Goal: Use online tool/utility: Utilize a website feature to perform a specific function

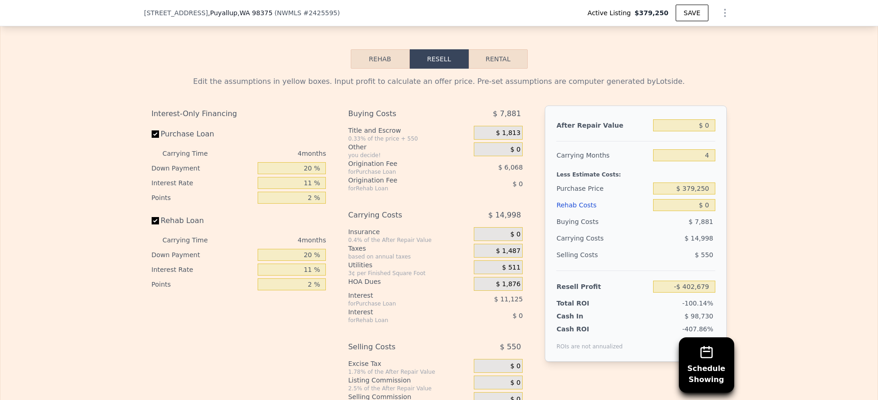
scroll to position [1401, 0]
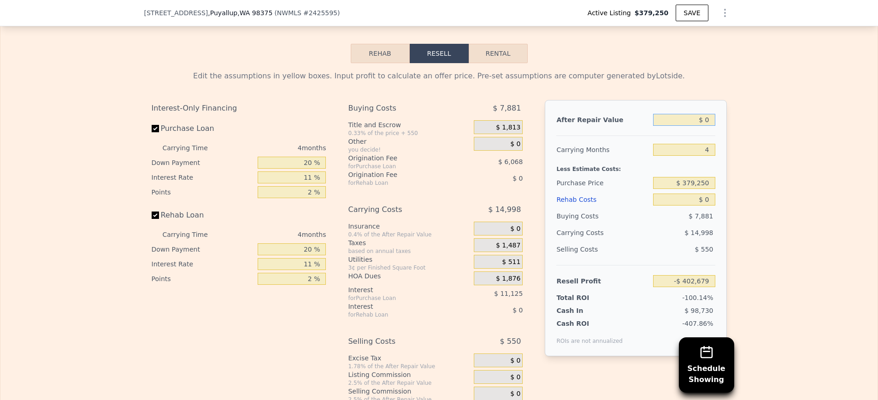
drag, startPoint x: 703, startPoint y: 117, endPoint x: 726, endPoint y: 117, distance: 22.6
click at [726, 117] on div "After Repair Value $ 0 Carrying Months 4 Less Estimate Costs: Purchase Price $ …" at bounding box center [636, 228] width 182 height 256
type input "$ 500"
type input "-$ 402,217"
drag, startPoint x: 698, startPoint y: 119, endPoint x: 732, endPoint y: 118, distance: 33.2
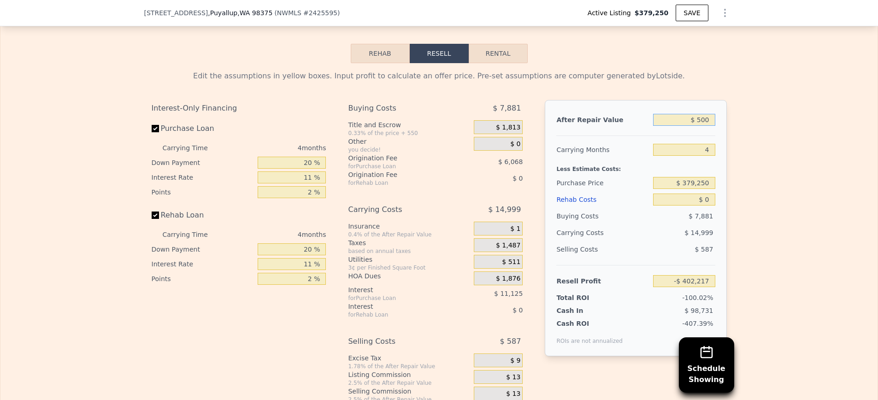
click at [731, 118] on div "Edit the assumptions in yellow boxes. Input profit to calculate an offer price.…" at bounding box center [439, 241] width 590 height 357
type input "$ 45"
type input "-$ 402,637"
type input "$ 450"
type input "-$ 402,261"
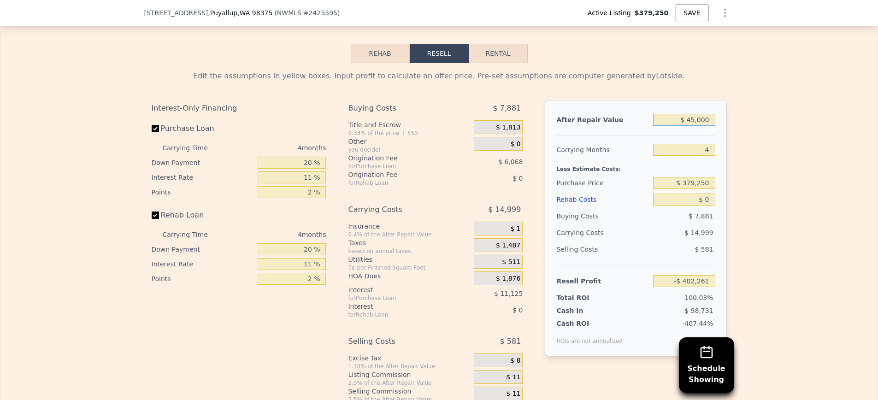
type input "$ 450,000"
type input "$ 14,712"
type input "$ 450,000"
click at [157, 213] on input "Rehab Loan" at bounding box center [155, 215] width 7 height 7
checkbox input "false"
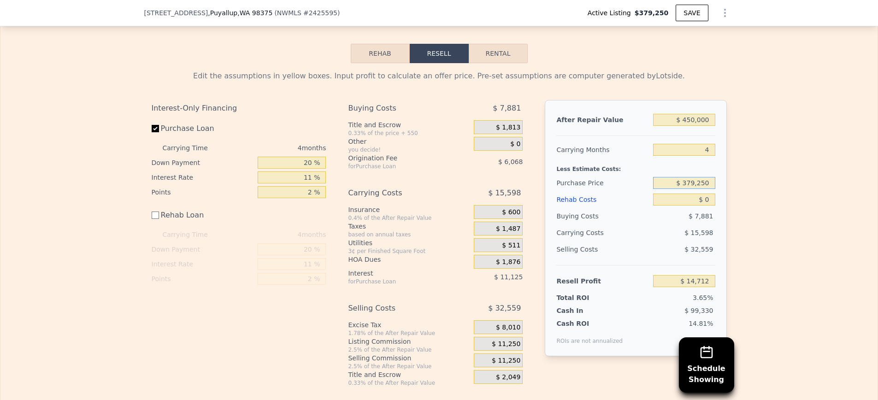
drag, startPoint x: 686, startPoint y: 182, endPoint x: 715, endPoint y: 180, distance: 29.1
click at [715, 180] on div "After Repair Value $ 450,000 Carrying Months 4 Less Estimate Costs: Purchase Pr…" at bounding box center [636, 228] width 182 height 256
drag, startPoint x: 685, startPoint y: 181, endPoint x: 717, endPoint y: 181, distance: 32.3
click at [717, 181] on div "After Repair Value $ 450,000 Carrying Months 4 Less Estimate Costs: Purchase Pr…" at bounding box center [636, 228] width 182 height 256
type input "$ 340,000"
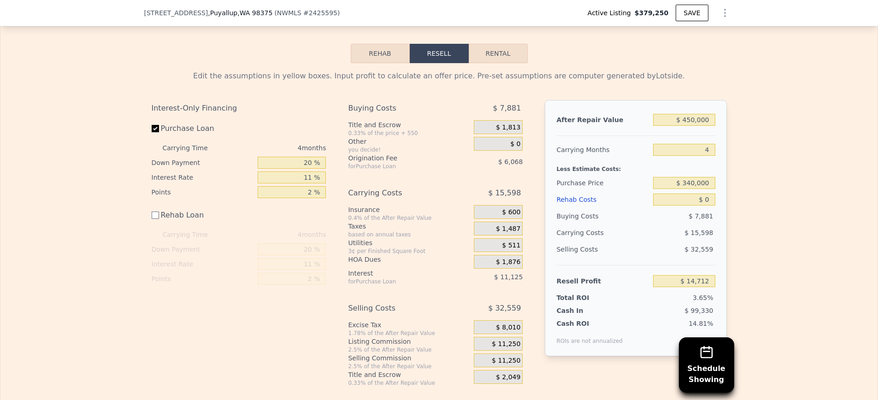
click at [732, 188] on div "Edit the assumptions in yellow boxes. Input profit to calculate an offer price.…" at bounding box center [439, 225] width 590 height 324
type input "$ 55,873"
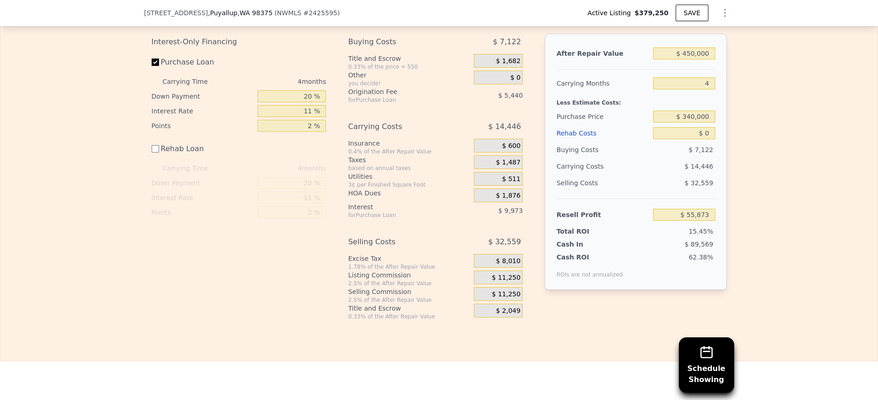
scroll to position [1463, 0]
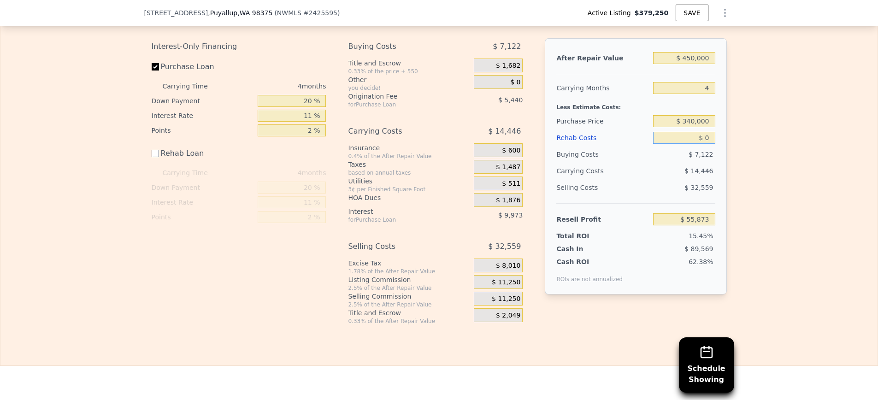
drag, startPoint x: 704, startPoint y: 135, endPoint x: 712, endPoint y: 135, distance: 7.8
click at [712, 135] on input "$ 0" at bounding box center [684, 138] width 62 height 12
type input "$ 40"
type input "$ 55,833"
type input "$ 40,000"
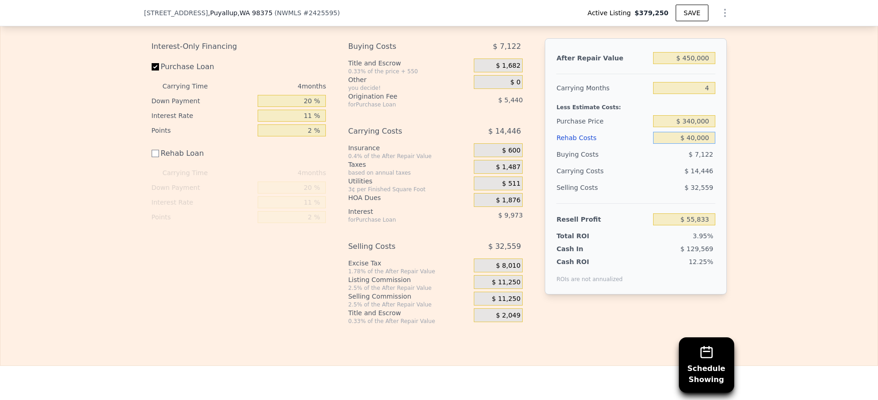
type input "$ 15,873"
type input "$ 40,000"
click at [727, 153] on div "Edit the assumptions in yellow boxes. Input profit to calculate an offer price.…" at bounding box center [439, 163] width 590 height 324
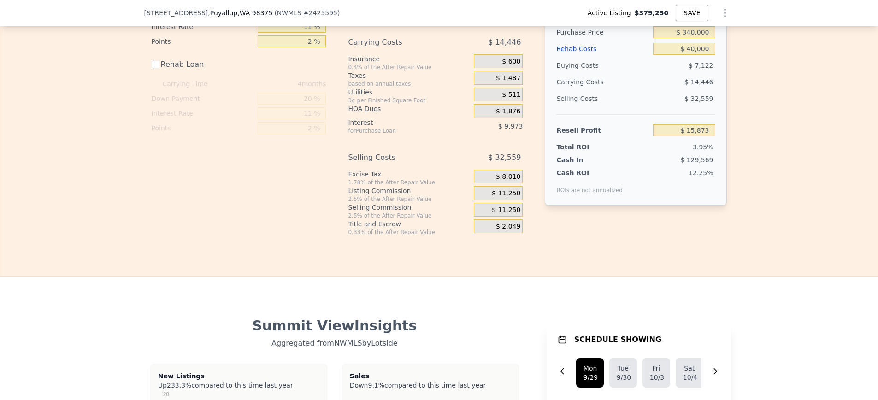
scroll to position [1575, 0]
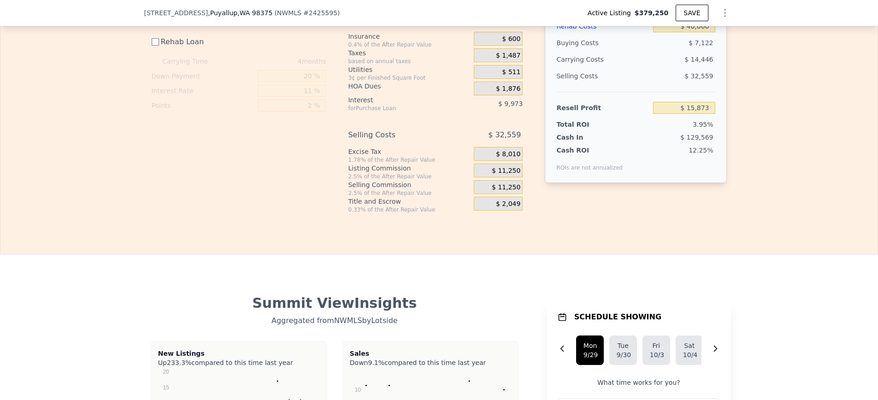
click at [502, 168] on span "$ 11,250" at bounding box center [506, 171] width 29 height 8
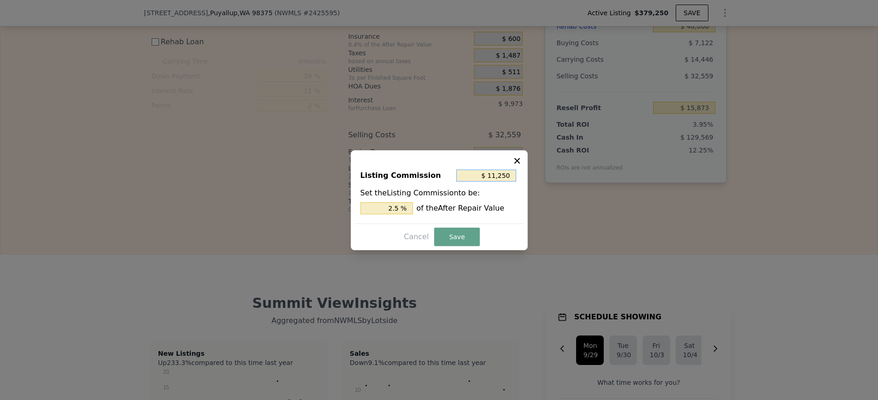
drag, startPoint x: 499, startPoint y: 175, endPoint x: 514, endPoint y: 173, distance: 15.3
click at [513, 173] on input "$ 11,250" at bounding box center [486, 176] width 60 height 12
type input "$ 0"
type input "0 %"
type input "$ 0"
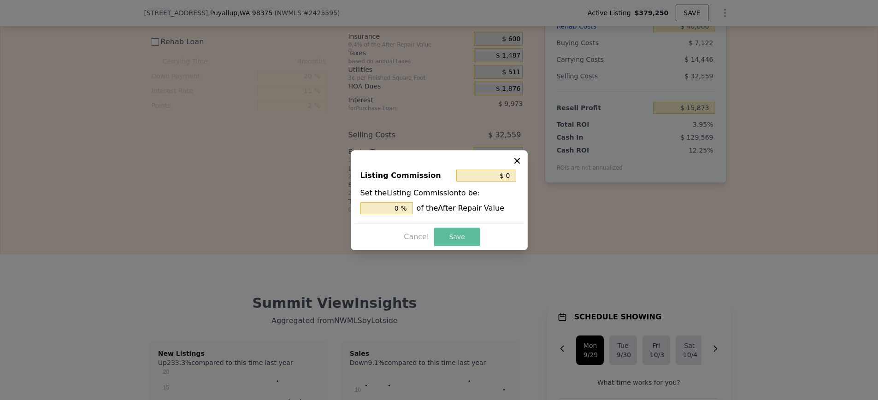
click at [465, 235] on button "Save" at bounding box center [456, 237] width 45 height 18
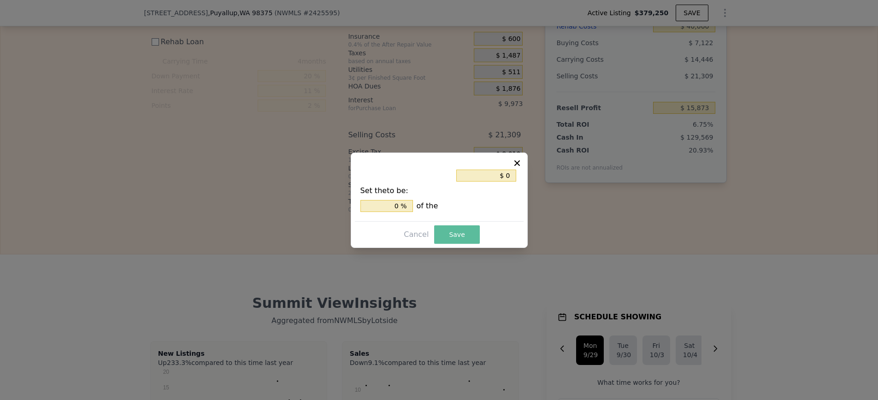
type input "$ 27,123"
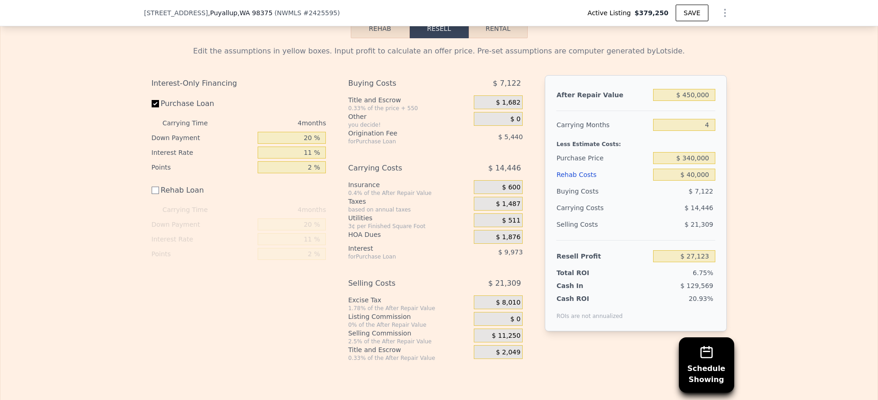
scroll to position [1422, 0]
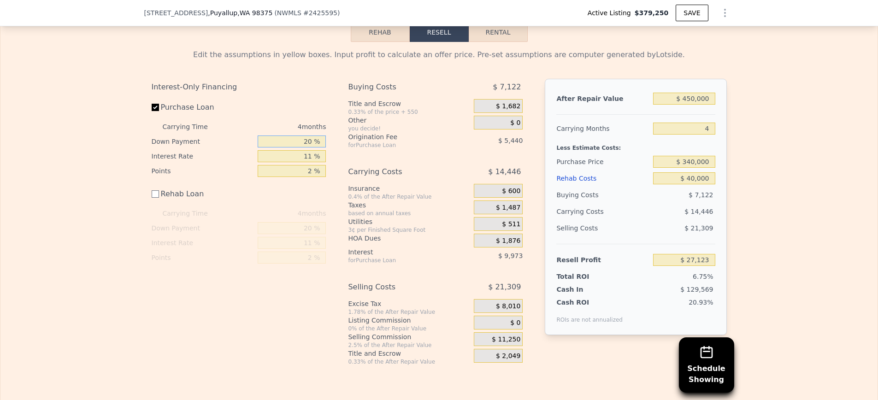
drag, startPoint x: 306, startPoint y: 140, endPoint x: 312, endPoint y: 138, distance: 6.1
click at [312, 138] on input "20 %" at bounding box center [292, 142] width 68 height 12
type input "10 %"
type input "$ 25,195"
type input "10 %"
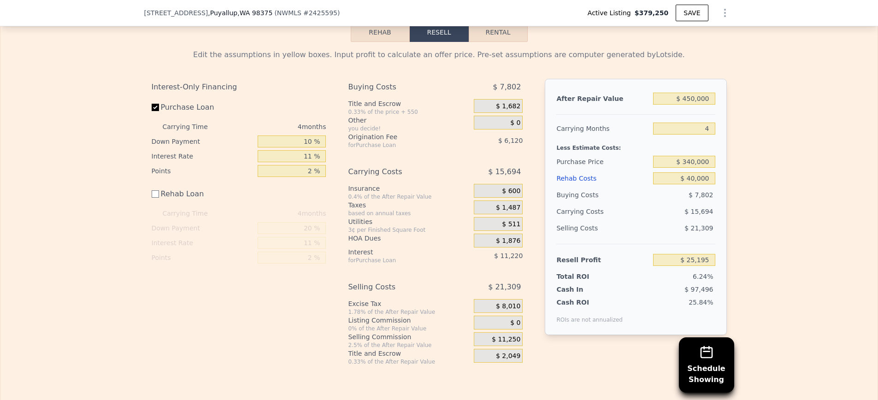
click at [330, 151] on div "Interest-Only Financing Purchase Loan Carrying Time 4 months Down Payment 10 % …" at bounding box center [243, 222] width 182 height 287
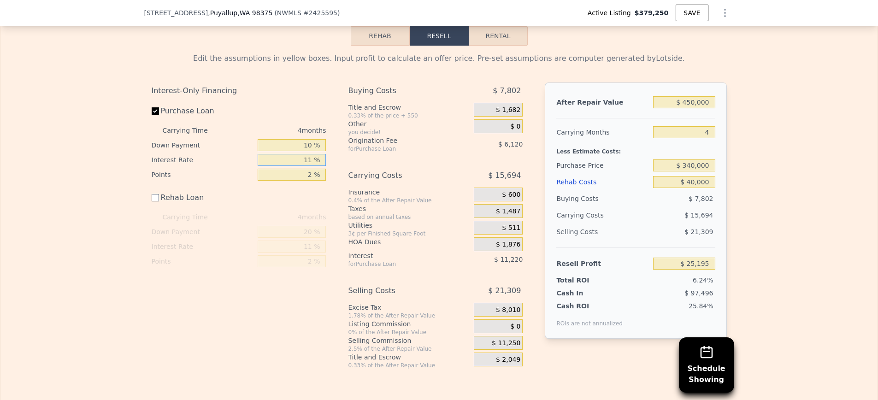
drag, startPoint x: 309, startPoint y: 155, endPoint x: 313, endPoint y: 155, distance: 4.6
click at [313, 155] on input "11 %" at bounding box center [292, 160] width 68 height 12
type input "12 %"
type input "$ 24,175"
click at [352, 161] on div "Buying Costs $ 7,802 Title and Escrow 0.33% of the price + 550 $ 1,682 Other yo…" at bounding box center [435, 226] width 175 height 287
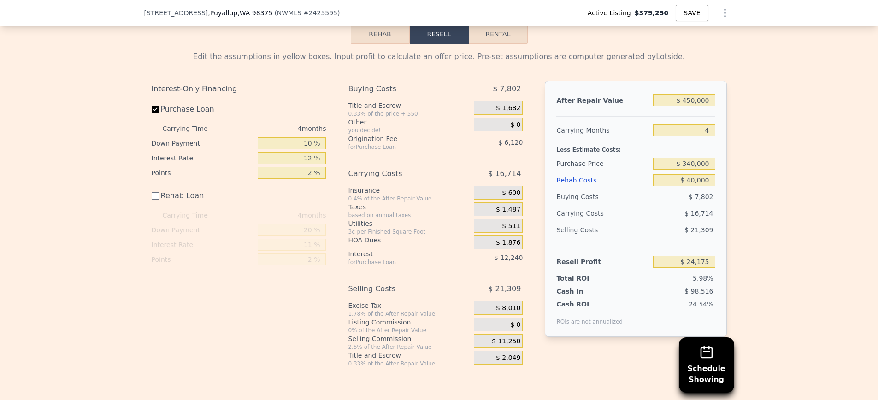
scroll to position [1422, 0]
drag, startPoint x: 686, startPoint y: 96, endPoint x: 729, endPoint y: 96, distance: 43.3
click at [727, 96] on div "Edit the assumptions in yellow boxes. Input profit to calculate an offer price.…" at bounding box center [439, 205] width 590 height 324
click at [688, 100] on input "$ 450,000" at bounding box center [684, 100] width 62 height 12
drag, startPoint x: 684, startPoint y: 98, endPoint x: 723, endPoint y: 99, distance: 38.7
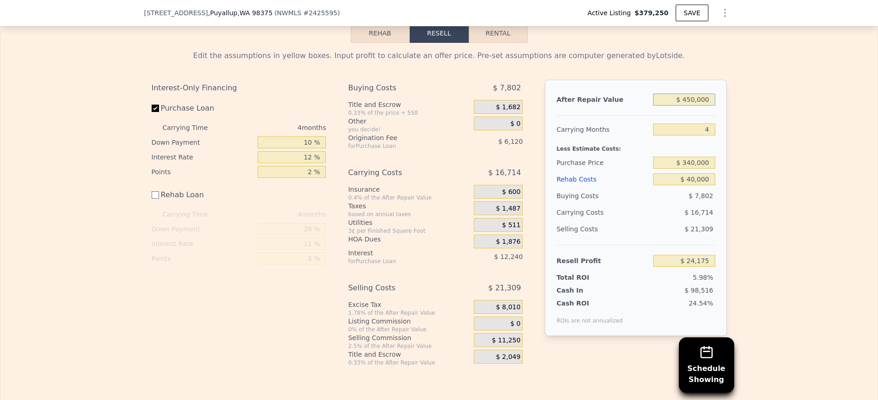
click at [723, 99] on div "After Repair Value $ 450,000 Carrying Months 4 Less Estimate Costs: Purchase Pr…" at bounding box center [636, 208] width 182 height 256
type input "$ 5,000"
type input "-$ 399,704"
type input "$ 50,000"
type input "-$ 356,840"
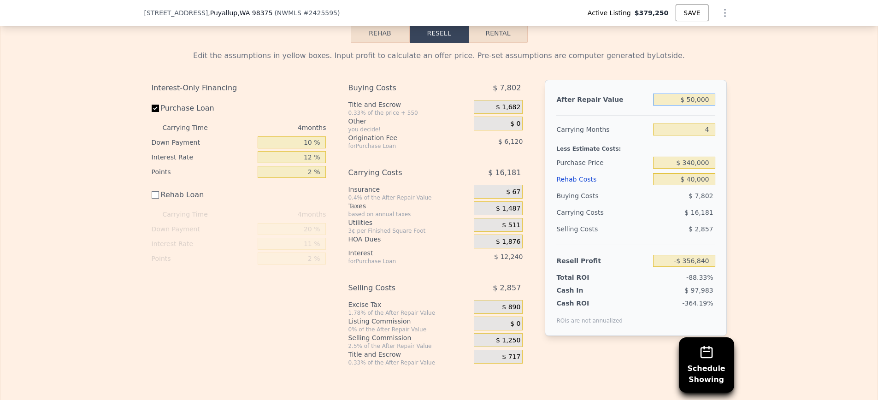
type input "$ 500,000"
type input "$ 71,802"
type input "$ 500,000"
click at [759, 123] on div "Edit the assumptions in yellow boxes. Input profit to calculate an offer price.…" at bounding box center [438, 205] width 877 height 324
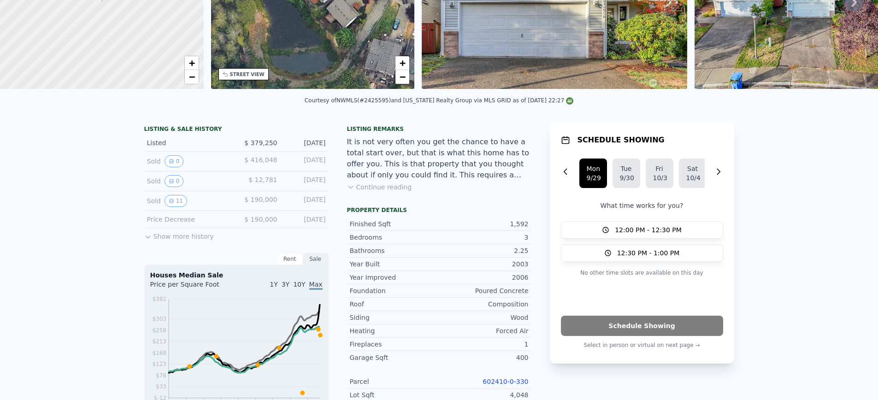
scroll to position [0, 0]
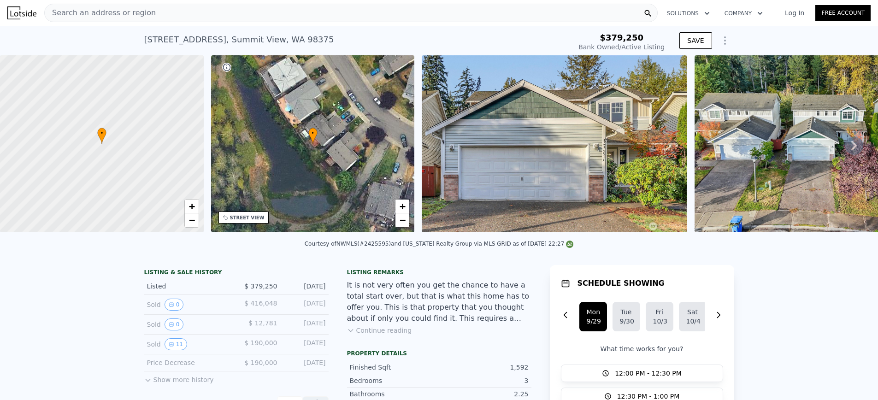
click at [857, 142] on icon at bounding box center [854, 145] width 18 height 18
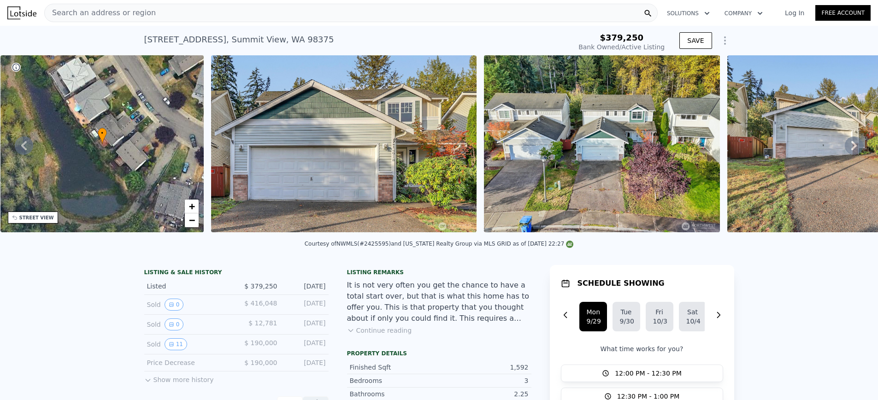
click at [856, 144] on icon at bounding box center [854, 145] width 6 height 9
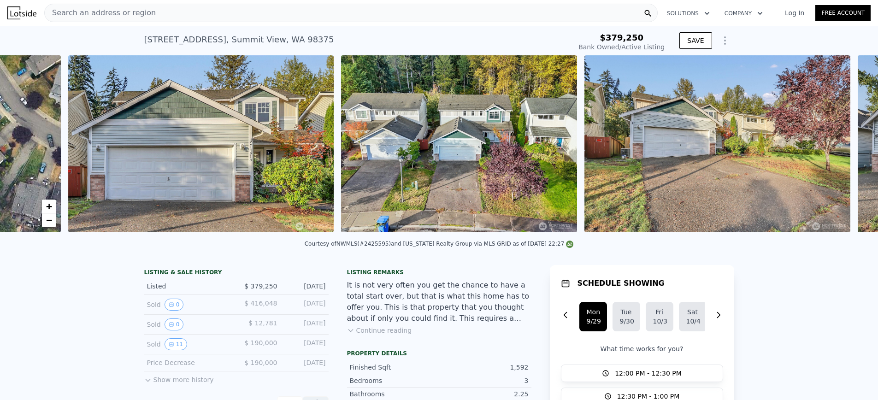
scroll to position [0, 422]
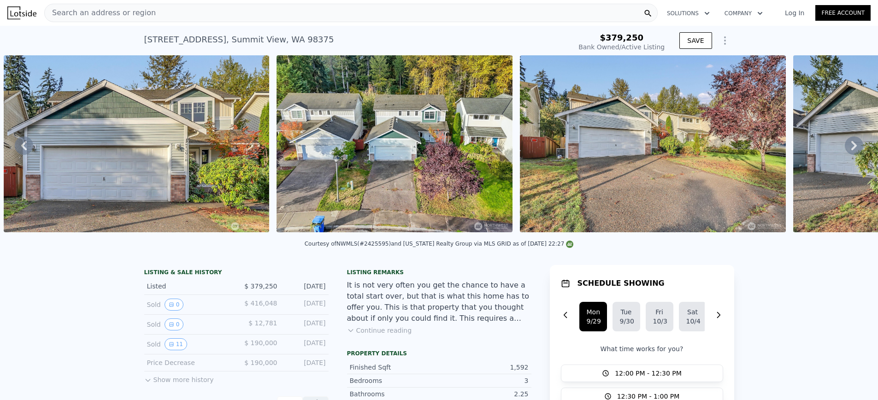
click at [856, 144] on div "• + − • + − STREET VIEW Loading... SATELLITE VIEW" at bounding box center [439, 145] width 878 height 180
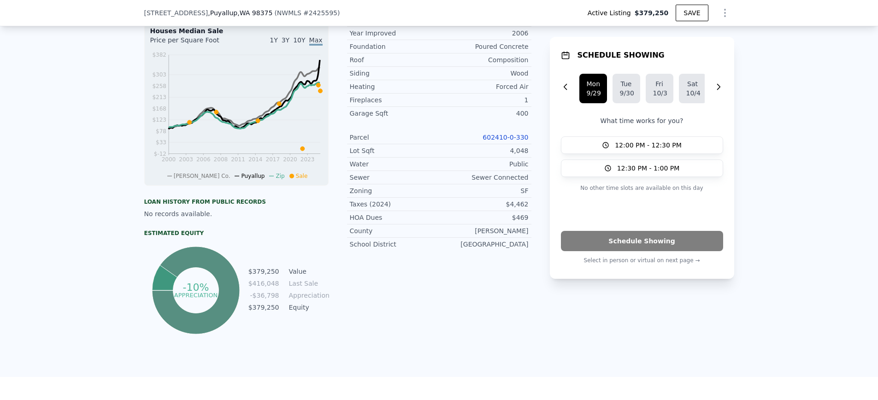
scroll to position [397, 0]
